Goal: Information Seeking & Learning: Learn about a topic

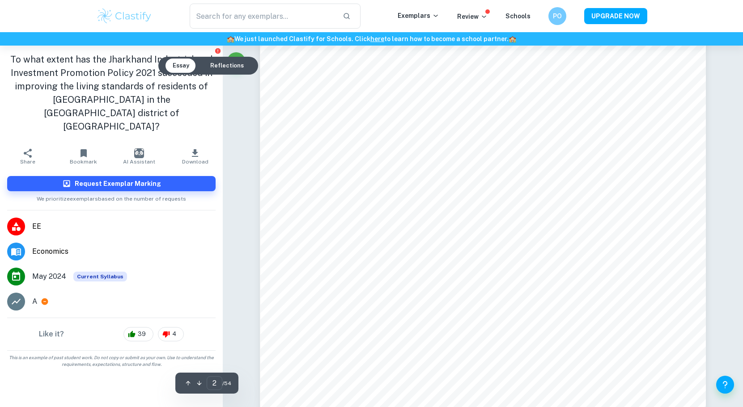
scroll to position [738, 0]
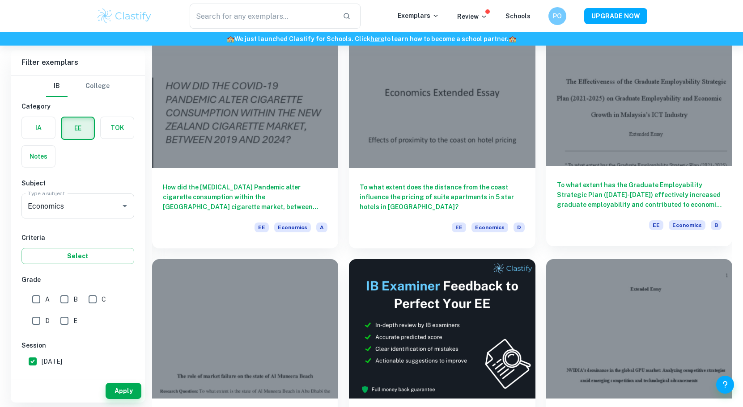
scroll to position [2395, 0]
click at [631, 147] on div at bounding box center [639, 95] width 186 height 140
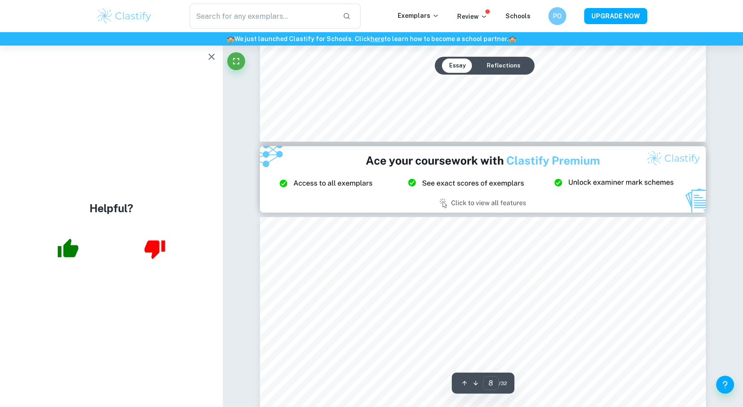
scroll to position [4706, 0]
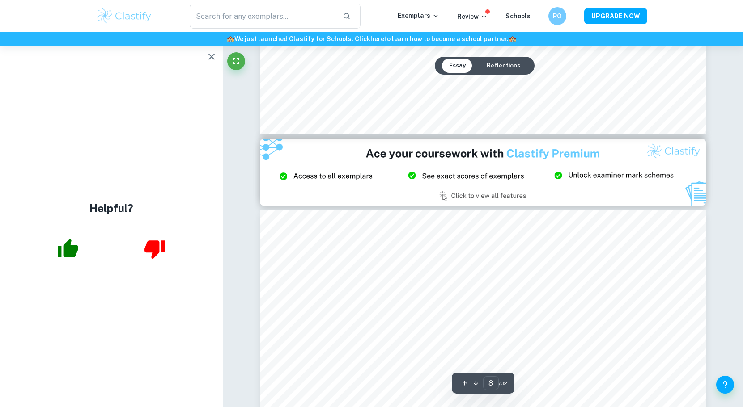
click at [208, 55] on icon "button" at bounding box center [211, 56] width 11 height 11
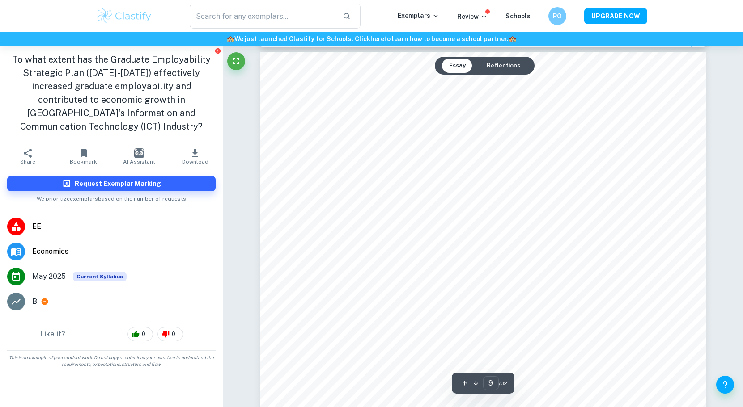
scroll to position [4866, 0]
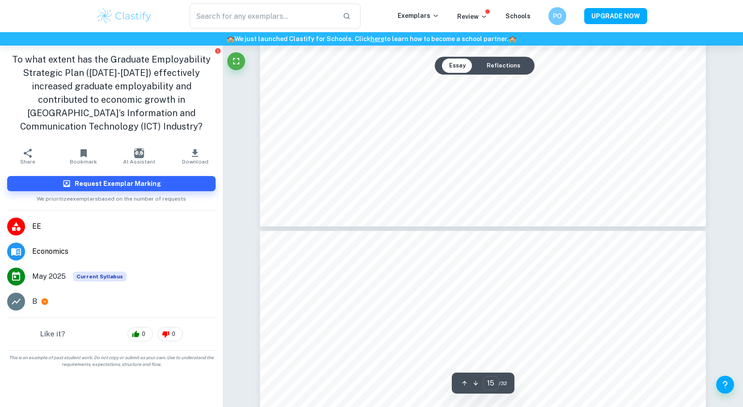
type input "16"
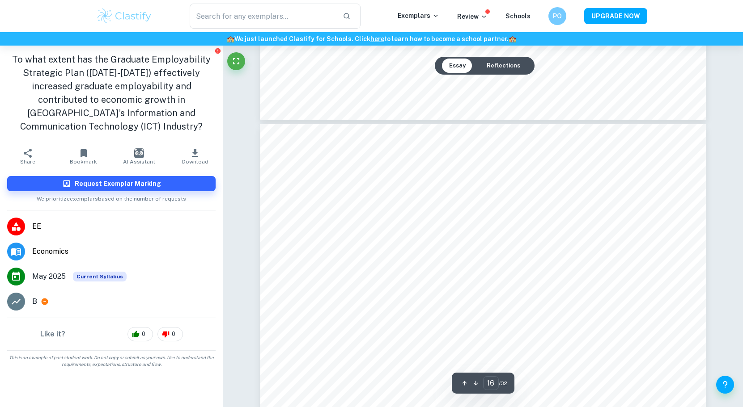
scroll to position [8928, 0]
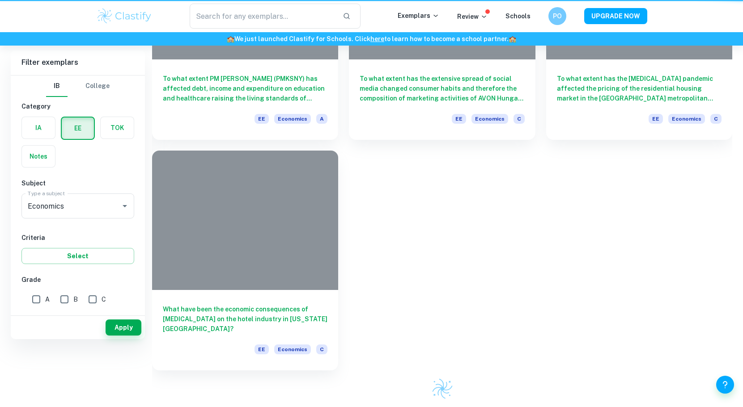
scroll to position [2395, 0]
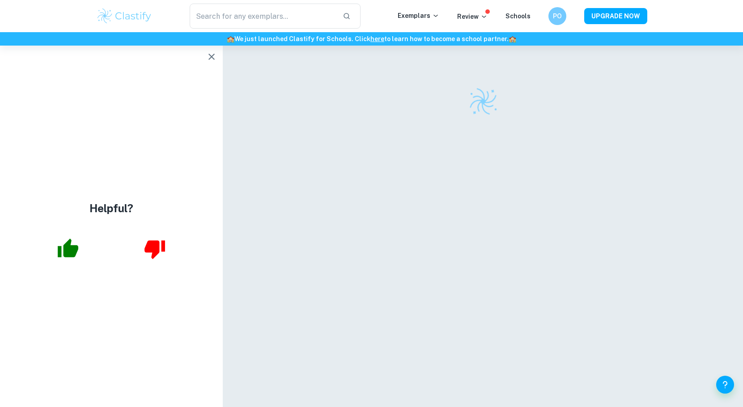
click at [214, 59] on icon "button" at bounding box center [211, 56] width 11 height 11
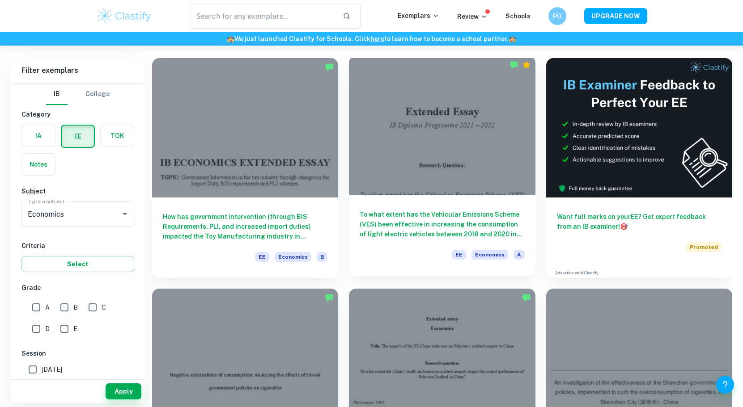
scroll to position [64, 0]
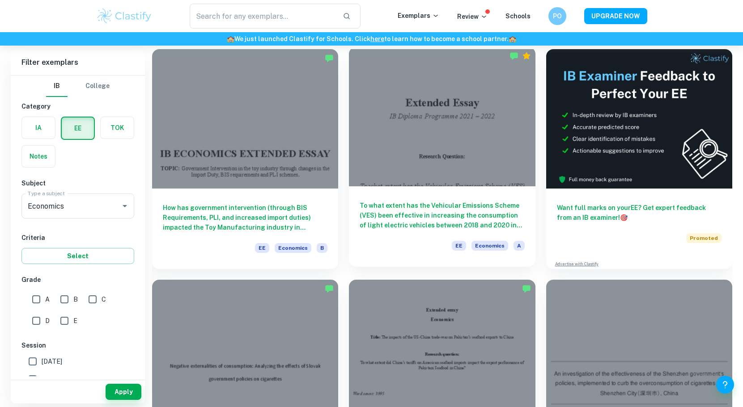
click at [446, 166] on div at bounding box center [442, 117] width 186 height 140
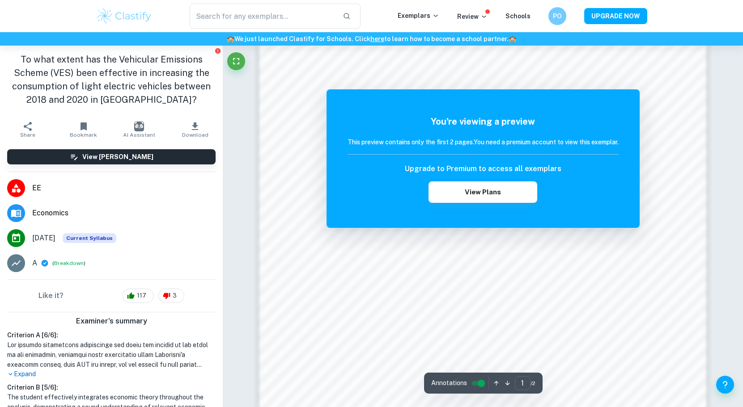
scroll to position [853, 0]
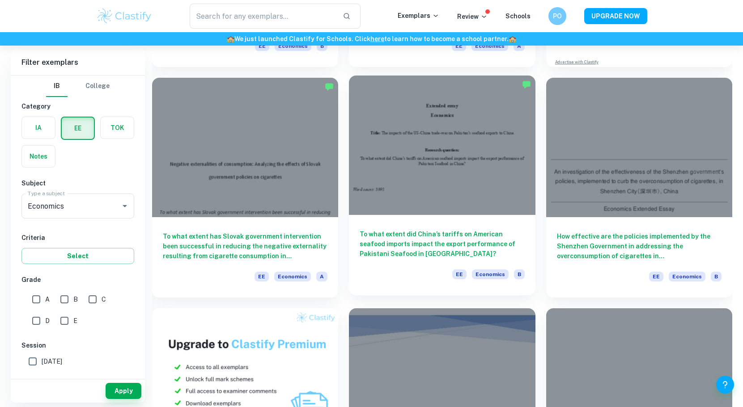
scroll to position [274, 0]
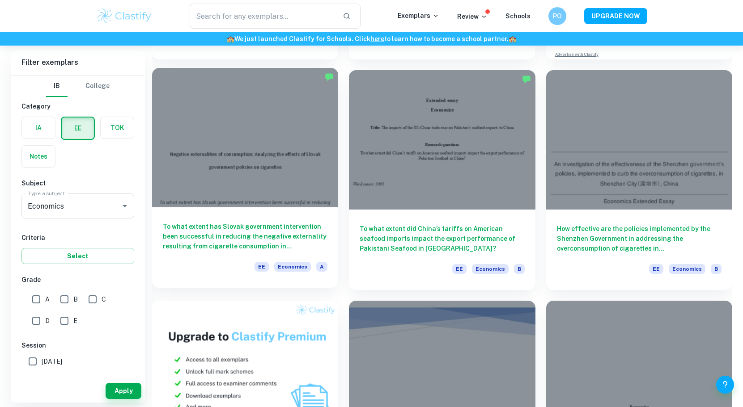
click at [284, 178] on div at bounding box center [245, 138] width 186 height 140
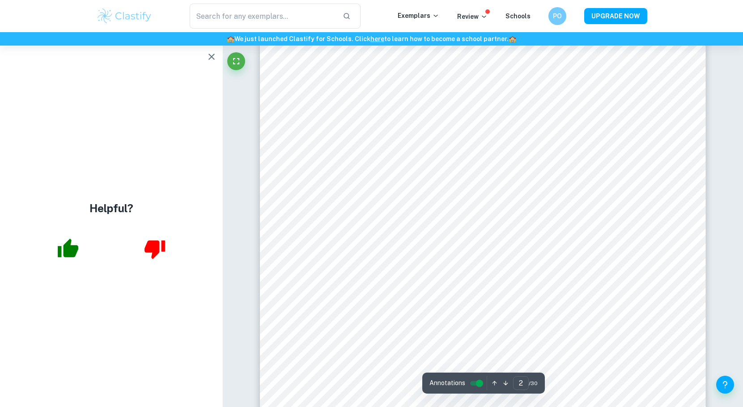
scroll to position [866, 0]
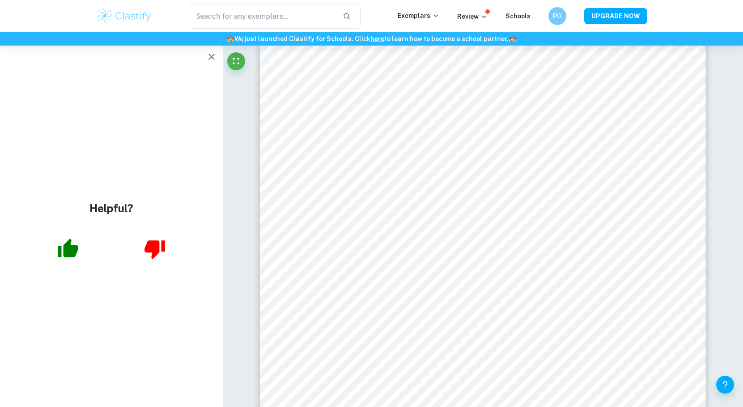
click at [208, 56] on icon "button" at bounding box center [211, 56] width 11 height 11
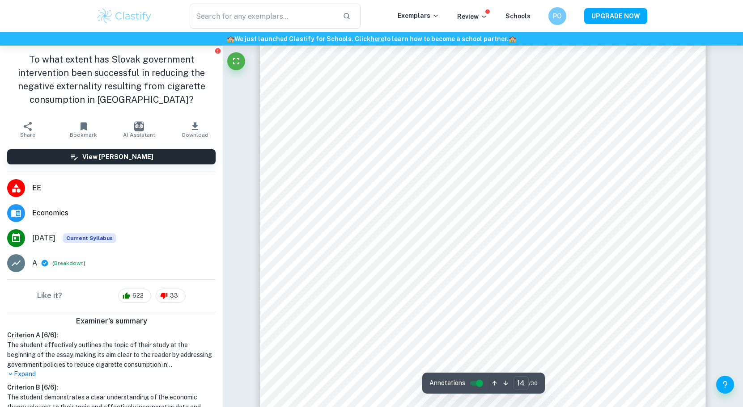
scroll to position [7900, 0]
type input "16"
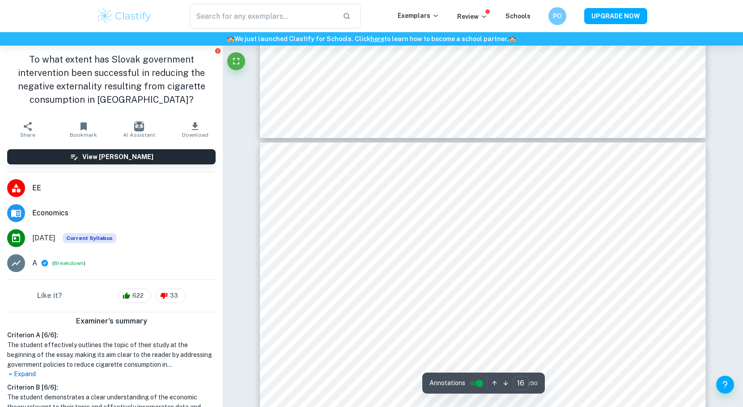
scroll to position [8916, 0]
